Goal: Transaction & Acquisition: Purchase product/service

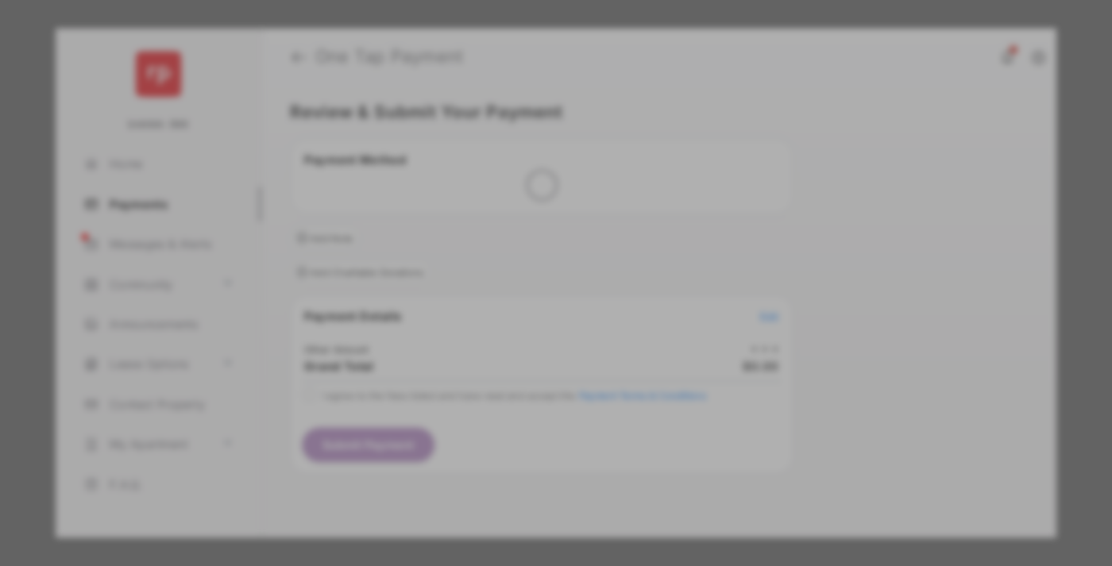
click at [527, 255] on div "Other Amount" at bounding box center [526, 268] width 257 height 27
type input "**"
click at [502, 400] on button "Save" at bounding box center [501, 419] width 79 height 38
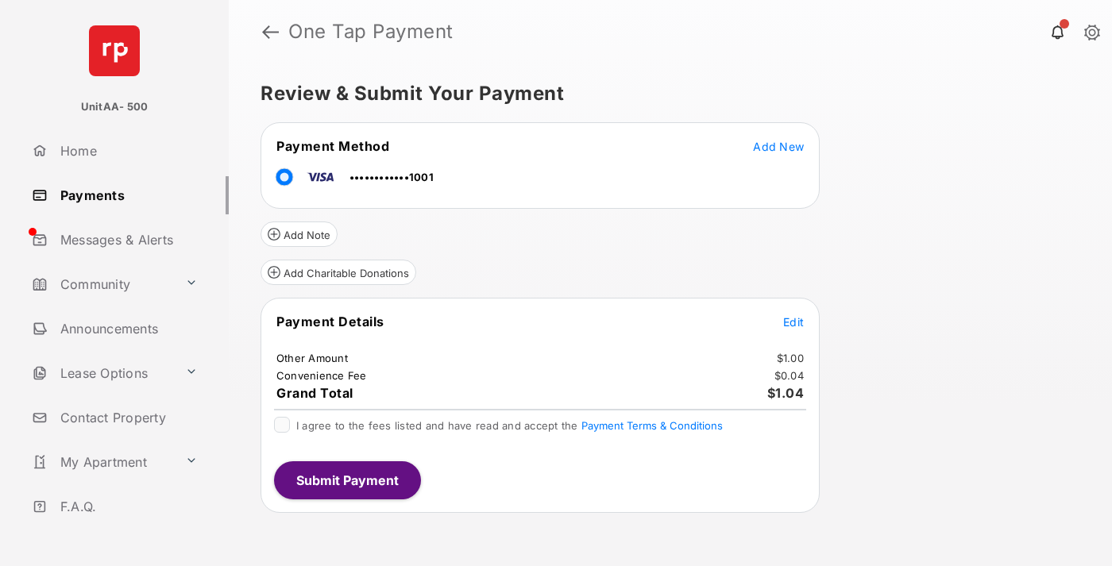
click at [793, 322] on span "Edit" at bounding box center [793, 322] width 21 height 14
click at [346, 480] on button "Submit Payment" at bounding box center [347, 480] width 147 height 38
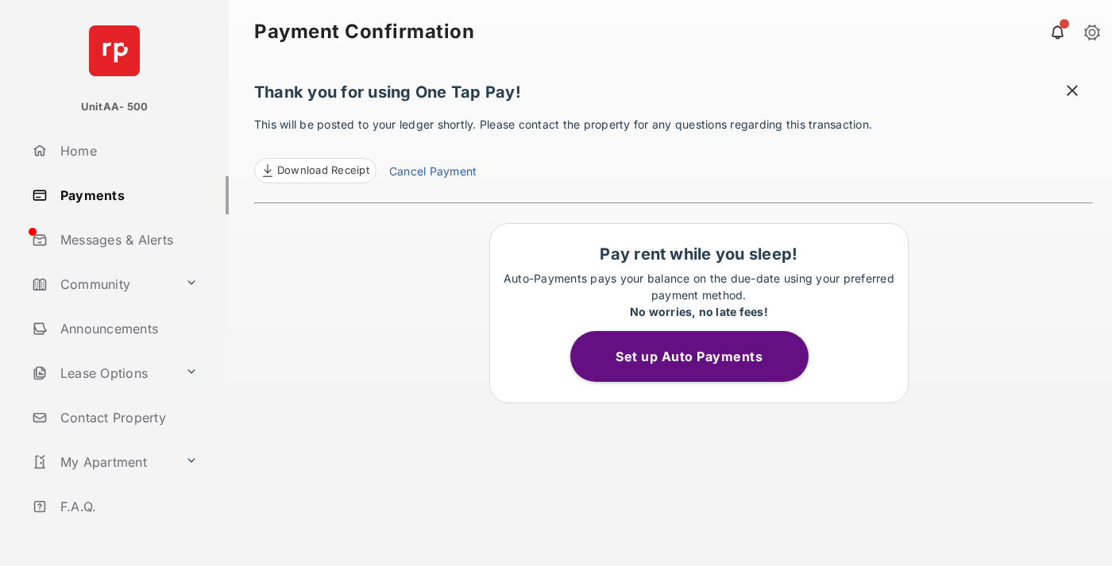
click at [124, 195] on link "Payments" at bounding box center [126, 195] width 203 height 38
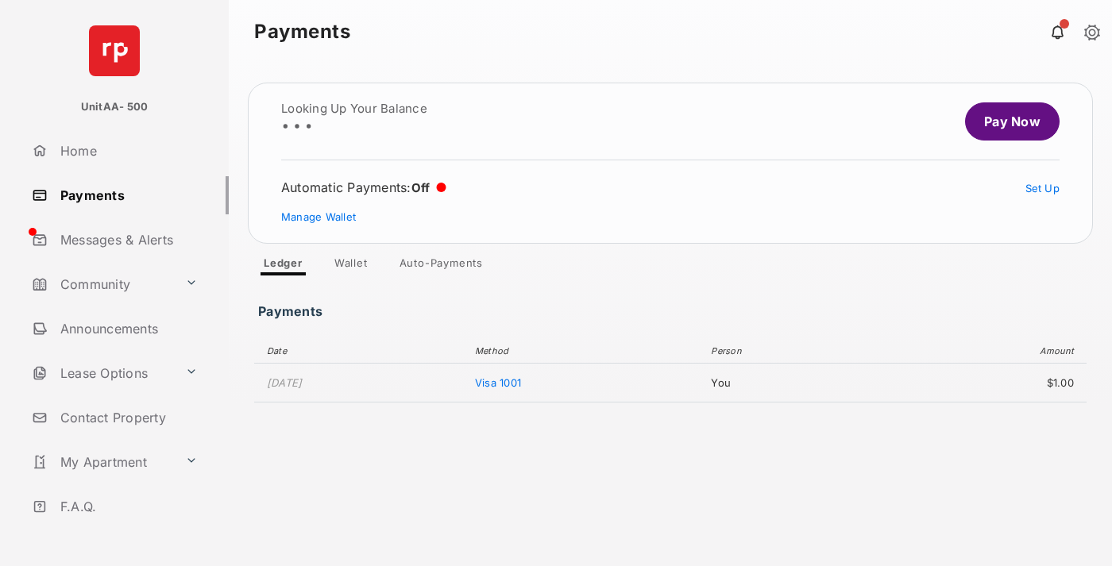
click at [1005, 122] on link "Pay Now" at bounding box center [1012, 121] width 95 height 38
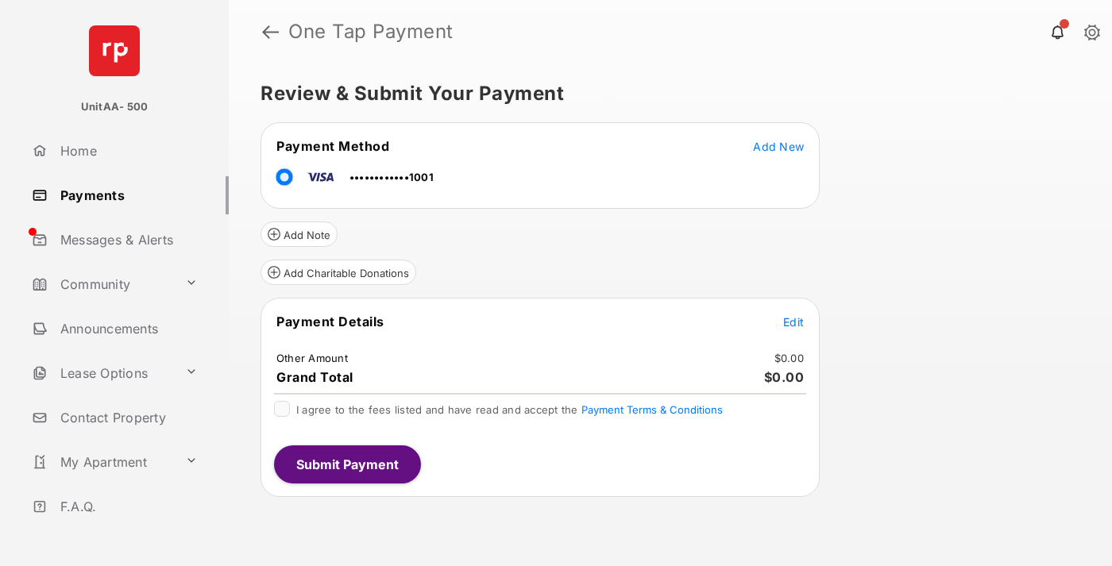
click at [793, 322] on span "Edit" at bounding box center [793, 322] width 21 height 14
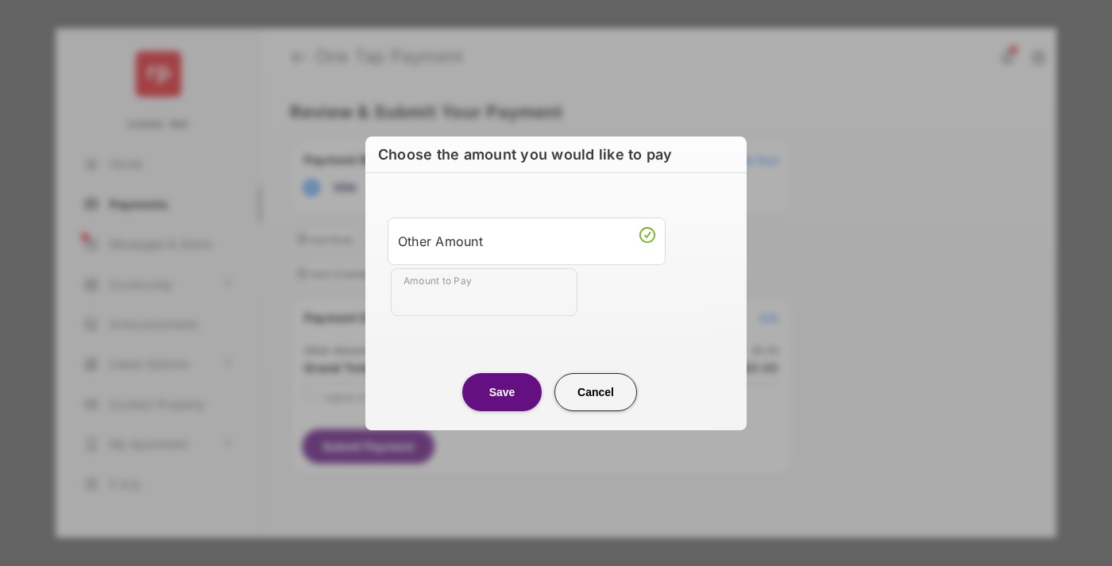
click at [527, 241] on div "Other Amount" at bounding box center [526, 241] width 257 height 27
type input "**"
click at [502, 392] on button "Save" at bounding box center [501, 392] width 79 height 38
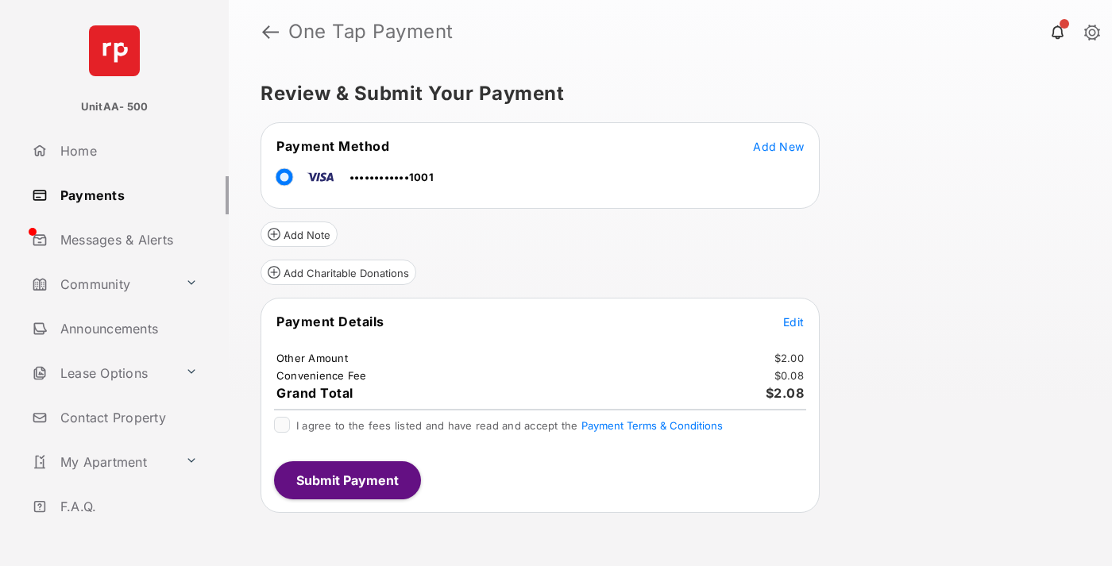
click at [346, 480] on button "Submit Payment" at bounding box center [347, 480] width 147 height 38
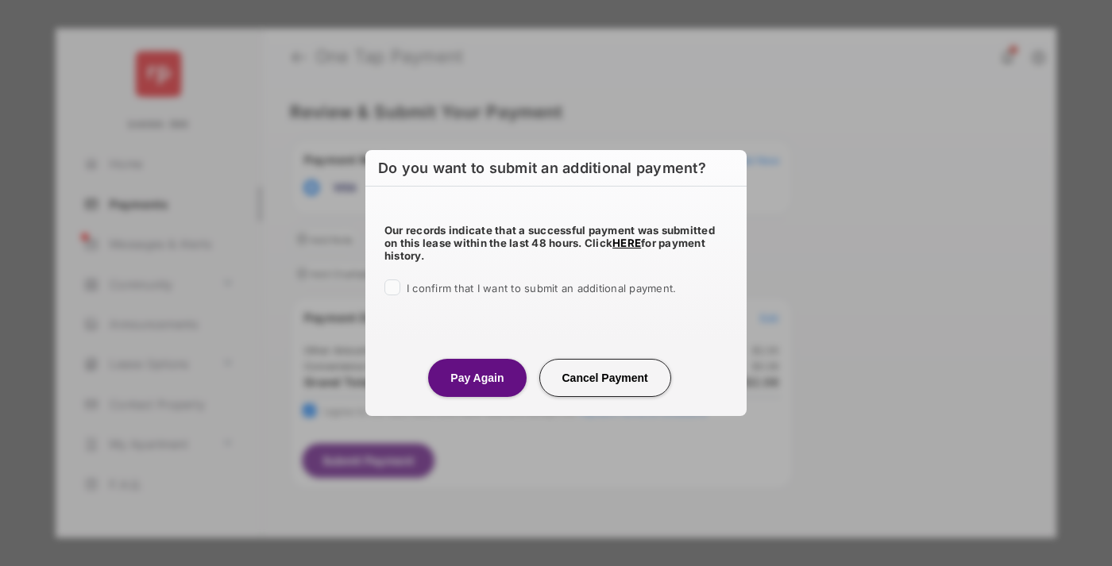
click at [477, 377] on button "Pay Again" at bounding box center [477, 378] width 98 height 38
